Goal: Transaction & Acquisition: Purchase product/service

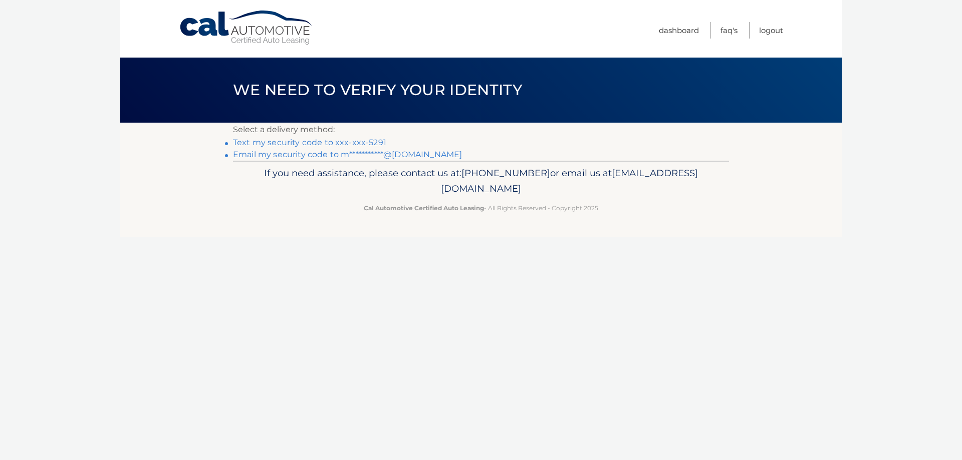
click at [283, 140] on link "Text my security code to xxx-xxx-5291" at bounding box center [309, 143] width 153 height 10
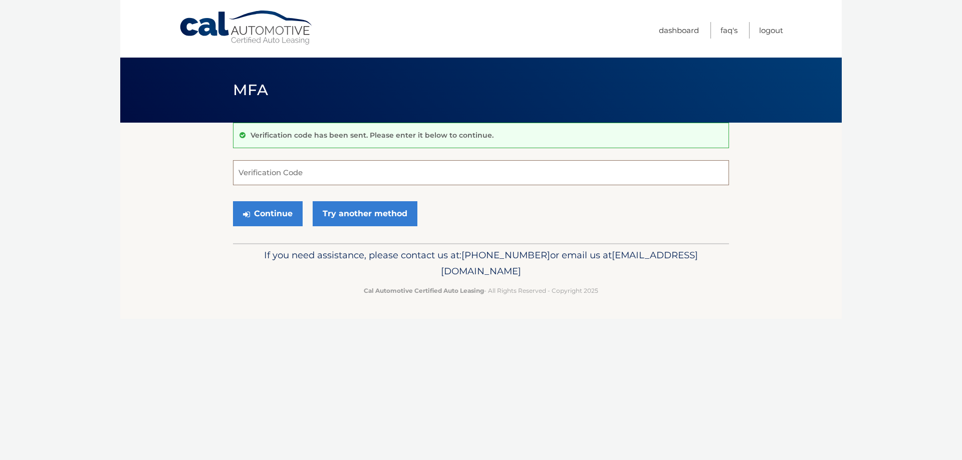
click at [326, 166] on input "Verification Code" at bounding box center [481, 172] width 496 height 25
type input "187168"
click at [294, 218] on button "Continue" at bounding box center [268, 213] width 70 height 25
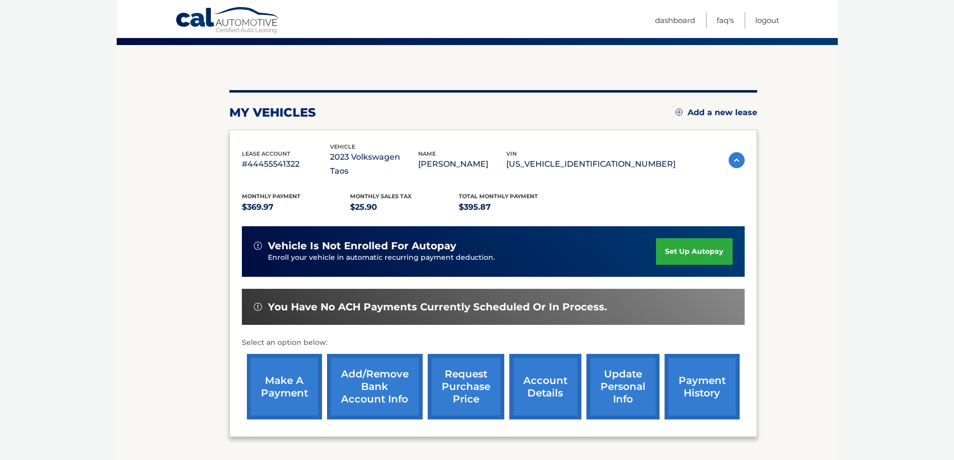
scroll to position [100, 0]
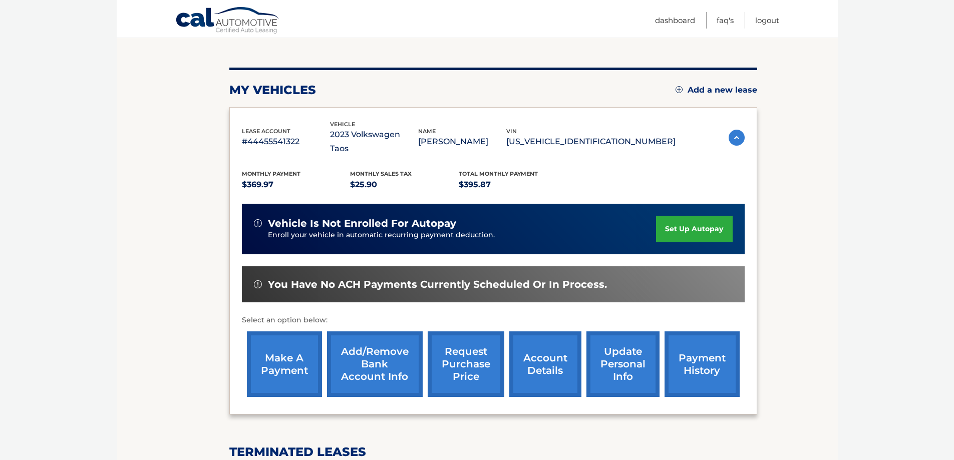
click at [281, 344] on link "make a payment" at bounding box center [284, 365] width 75 height 66
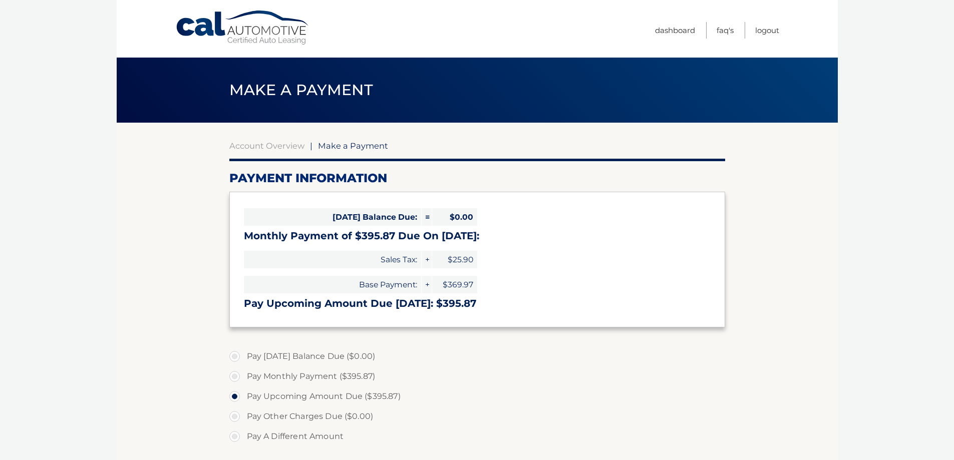
select select "ZWNjOTQzODEtM2FlNy00NTkzLTk4MDMtODdjZTM5NDA3OTdj"
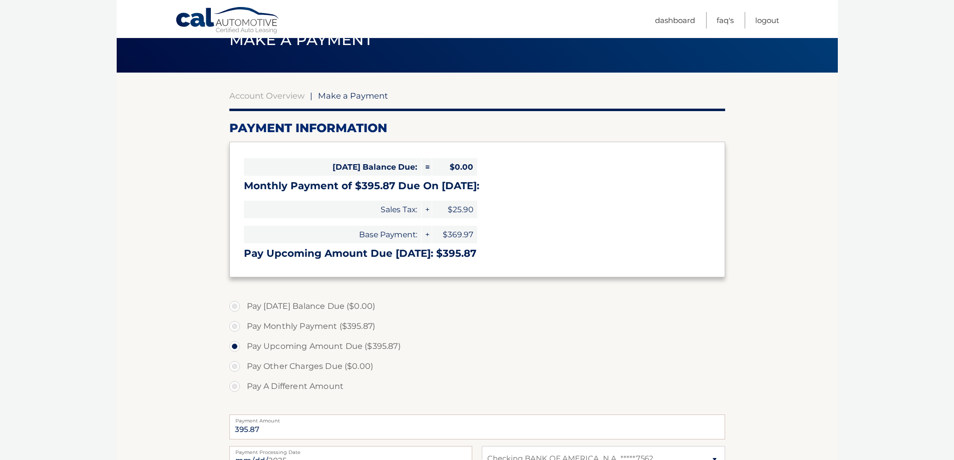
click at [235, 328] on label "Pay Monthly Payment ($395.87)" at bounding box center [477, 327] width 496 height 20
click at [235, 328] on input "Pay Monthly Payment ($395.87)" at bounding box center [238, 325] width 10 height 16
radio input "true"
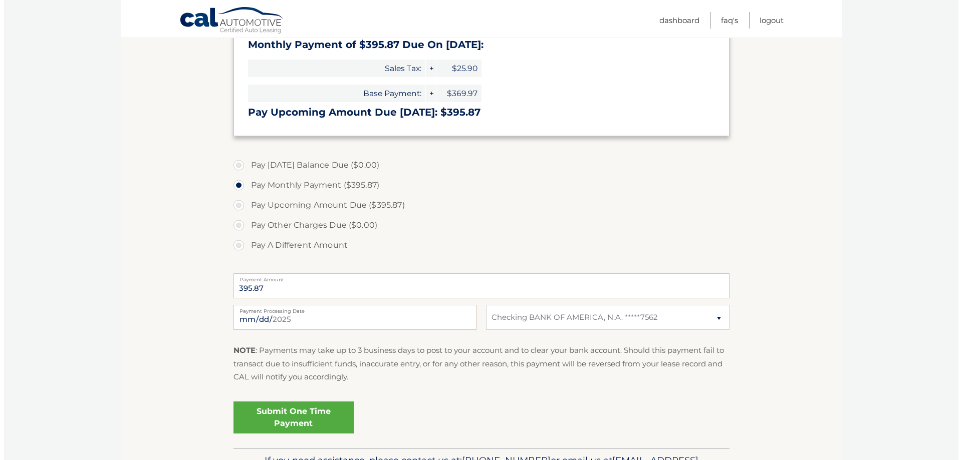
scroll to position [200, 0]
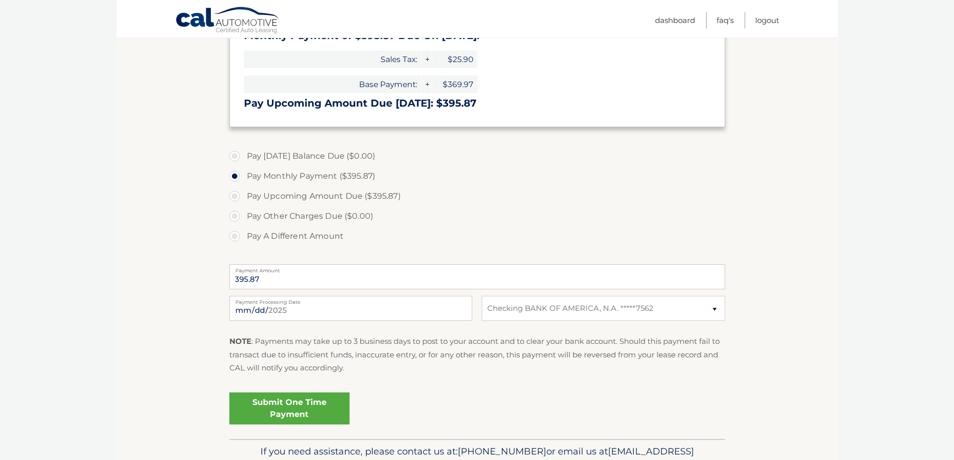
click at [319, 407] on link "Submit One Time Payment" at bounding box center [289, 409] width 120 height 32
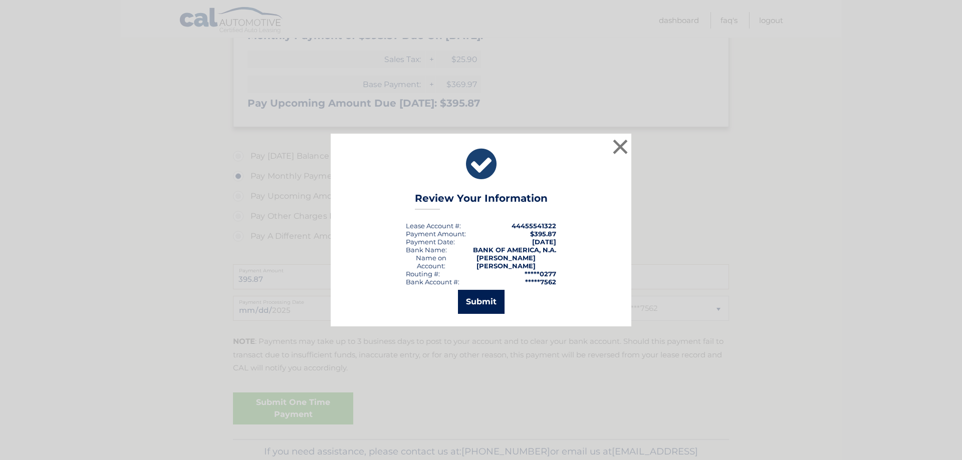
click at [488, 306] on button "Submit" at bounding box center [481, 302] width 47 height 24
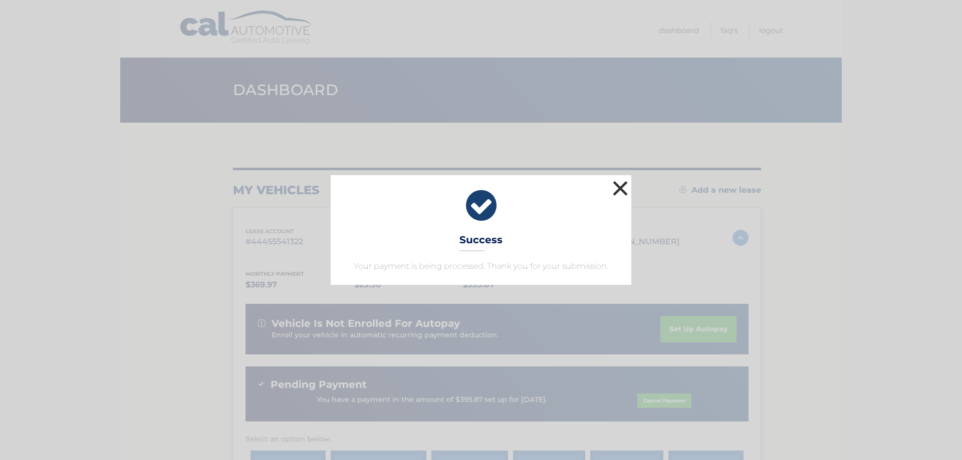
click at [621, 191] on button "×" at bounding box center [620, 188] width 20 height 20
